Goal: Transaction & Acquisition: Book appointment/travel/reservation

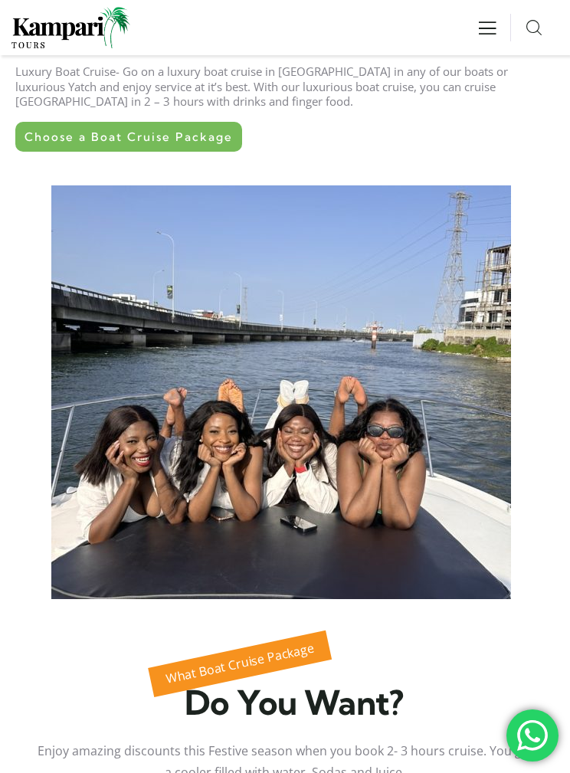
scroll to position [584, 0]
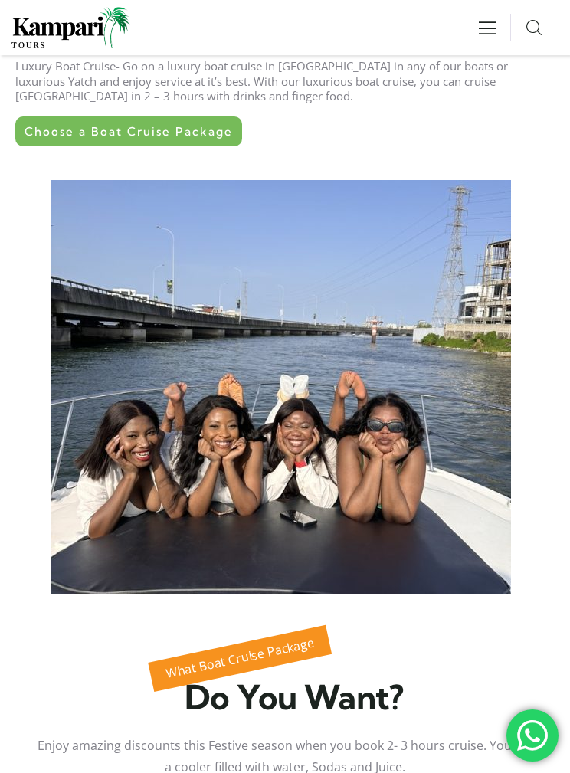
click at [196, 122] on link "Choose a Boat Cruise Package" at bounding box center [128, 131] width 227 height 30
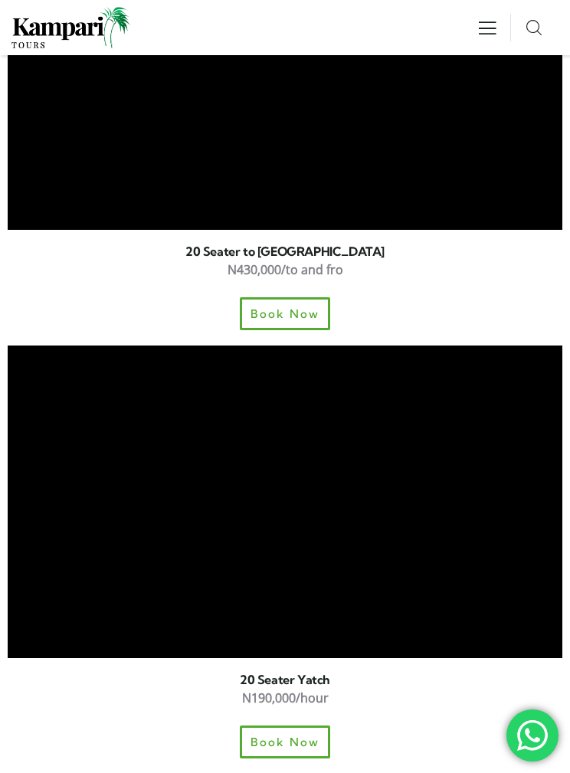
scroll to position [3125, 0]
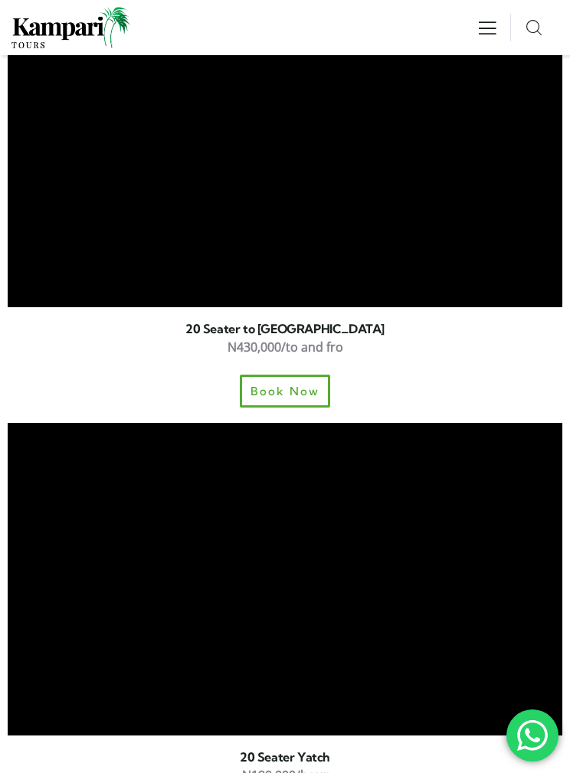
click at [380, 350] on div "N430,000/to and fro" at bounding box center [285, 360] width 554 height 21
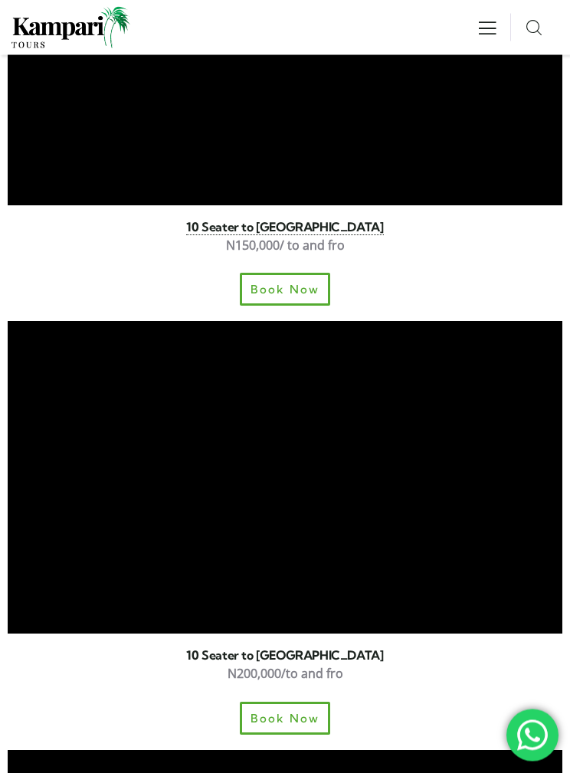
scroll to position [4515, 0]
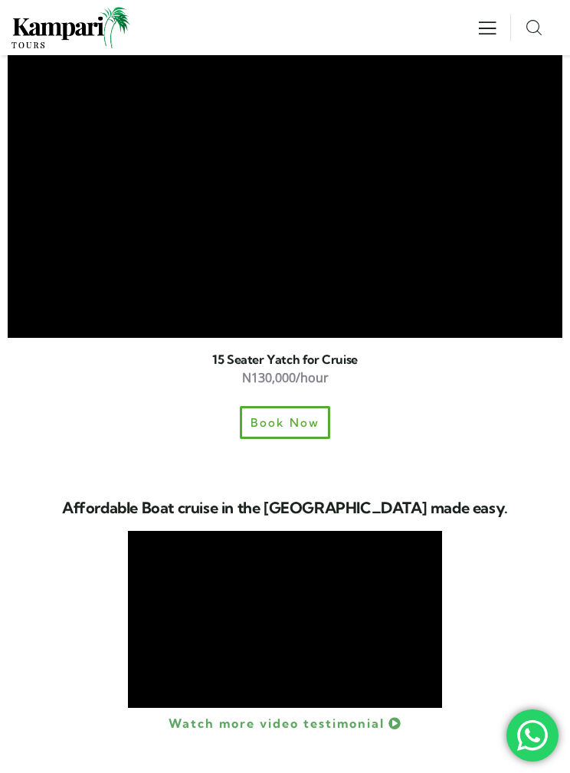
scroll to position [9152, 0]
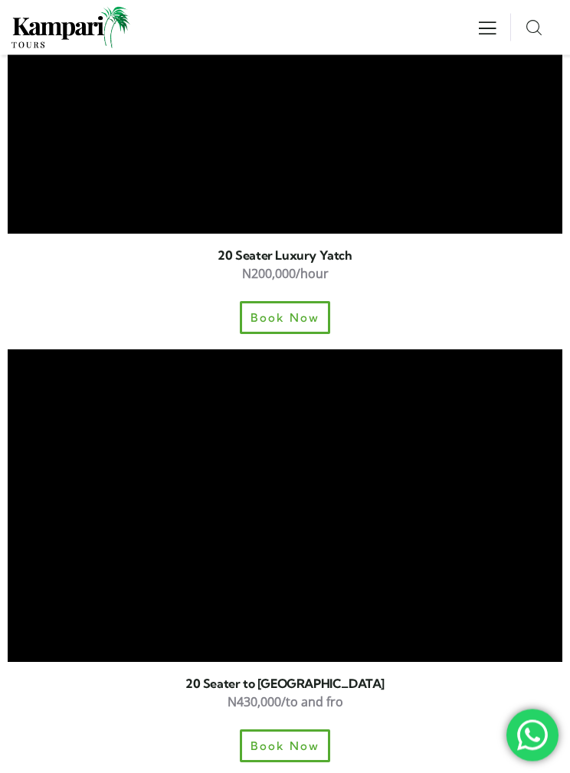
scroll to position [2771, 0]
